Goal: Task Accomplishment & Management: Manage account settings

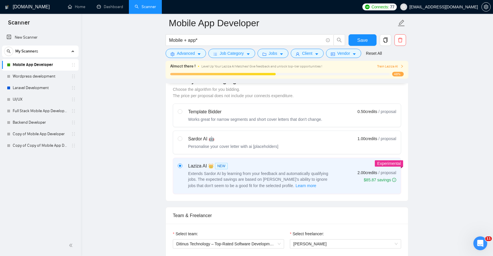
scroll to position [166, 0]
click at [181, 138] on input "radio" at bounding box center [180, 138] width 4 height 4
radio input "true"
radio input "false"
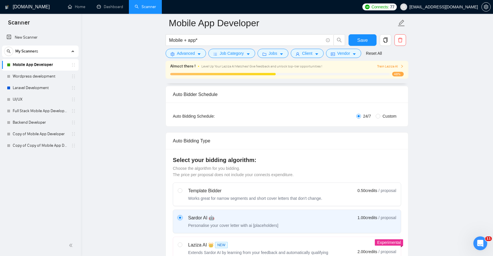
scroll to position [107, 0]
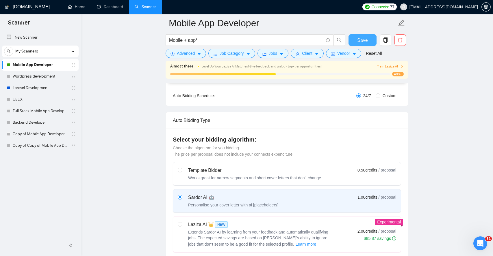
click at [356, 39] on button "Save" at bounding box center [362, 40] width 28 height 12
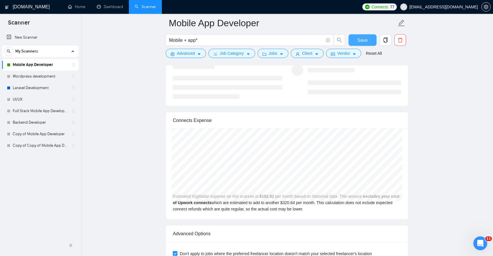
scroll to position [1175, 0]
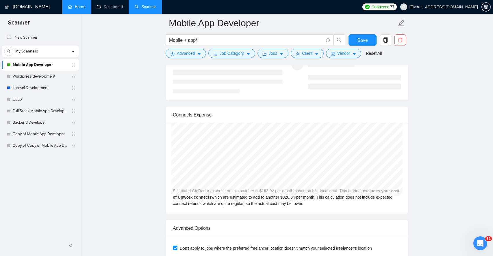
click at [83, 8] on link "Home" at bounding box center [76, 6] width 17 height 5
